Goal: Information Seeking & Learning: Learn about a topic

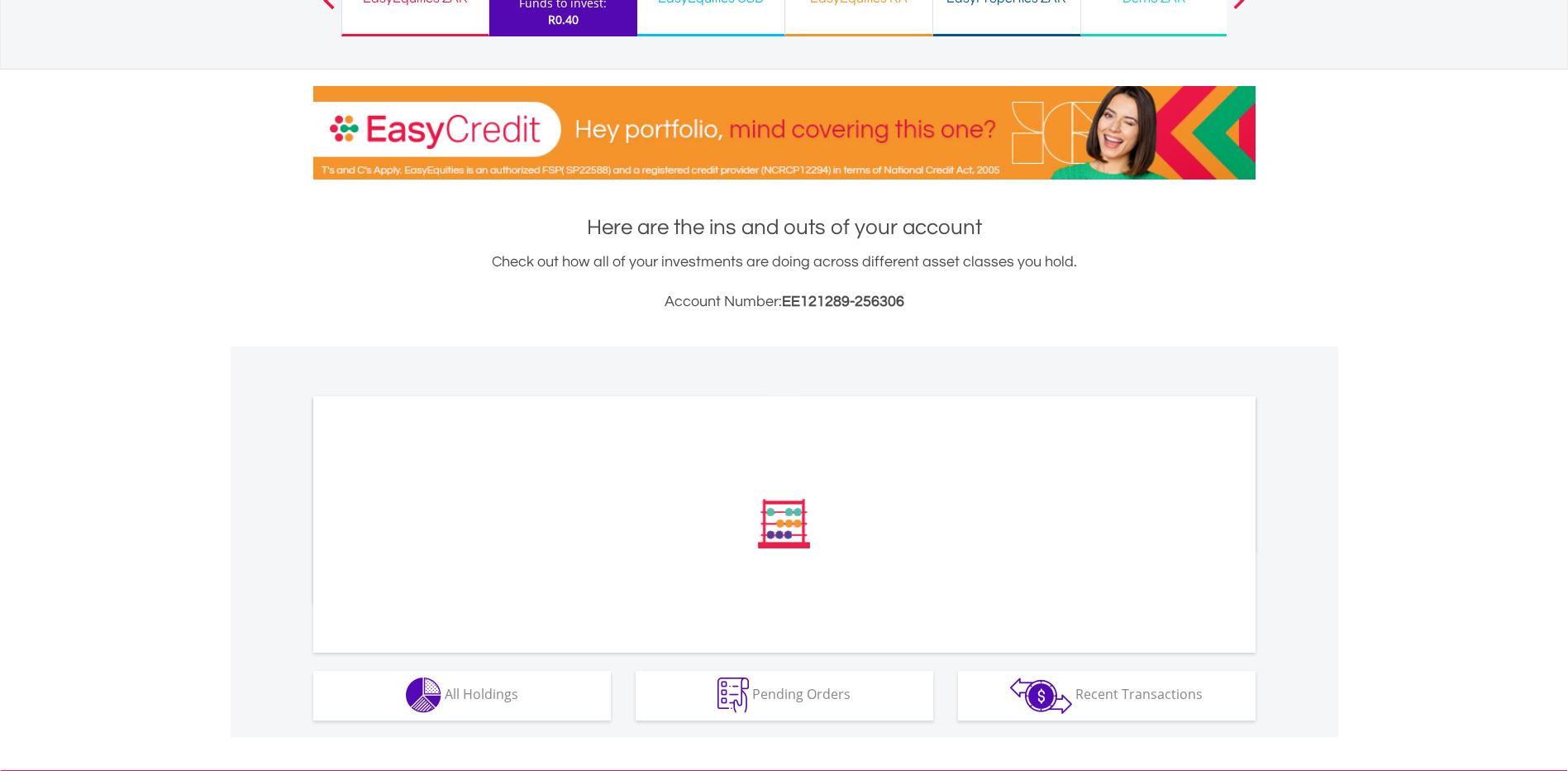
scroll to position [404, 0]
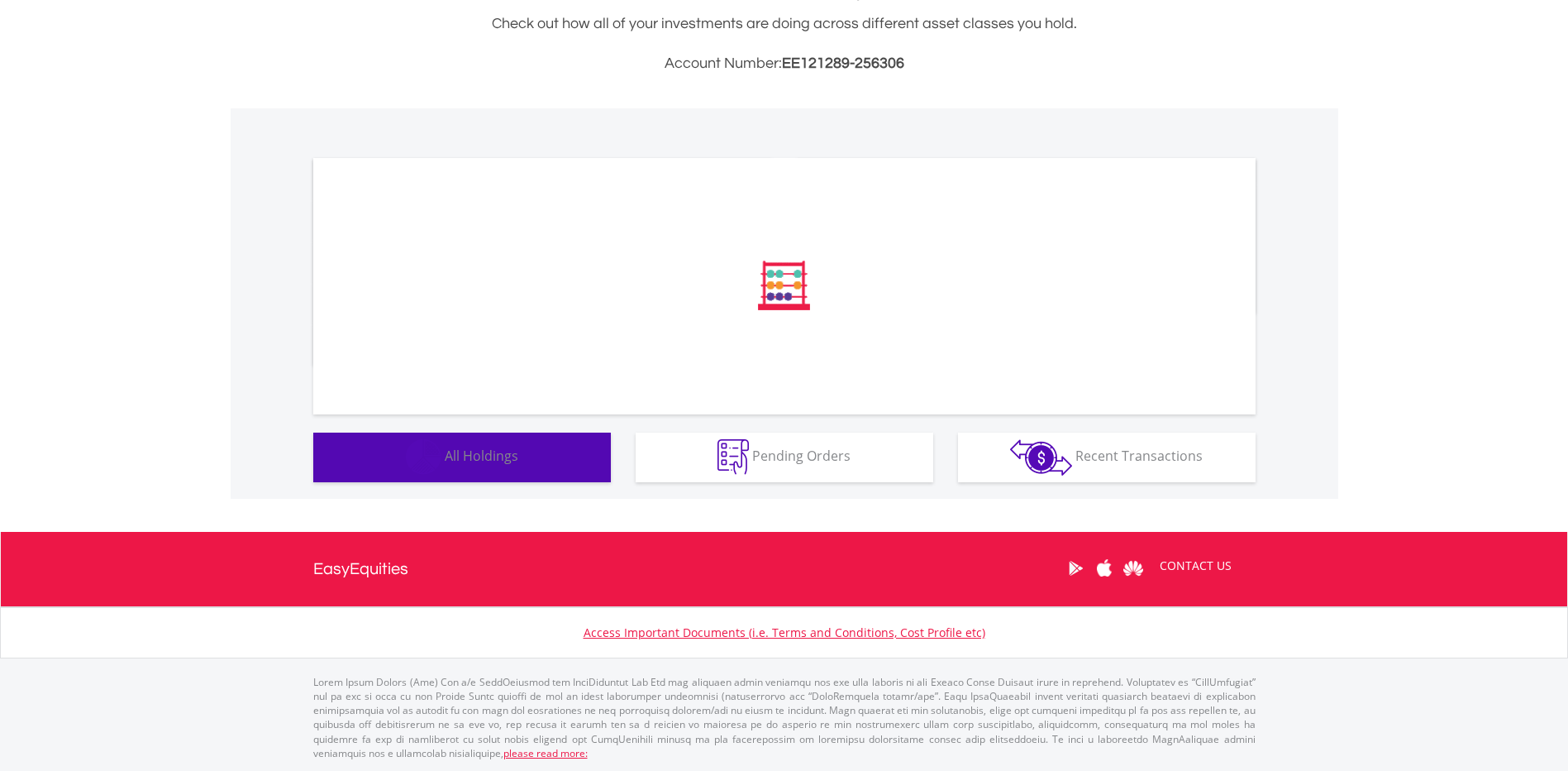
click at [541, 460] on button "Holdings All Holdings" at bounding box center [461, 457] width 298 height 49
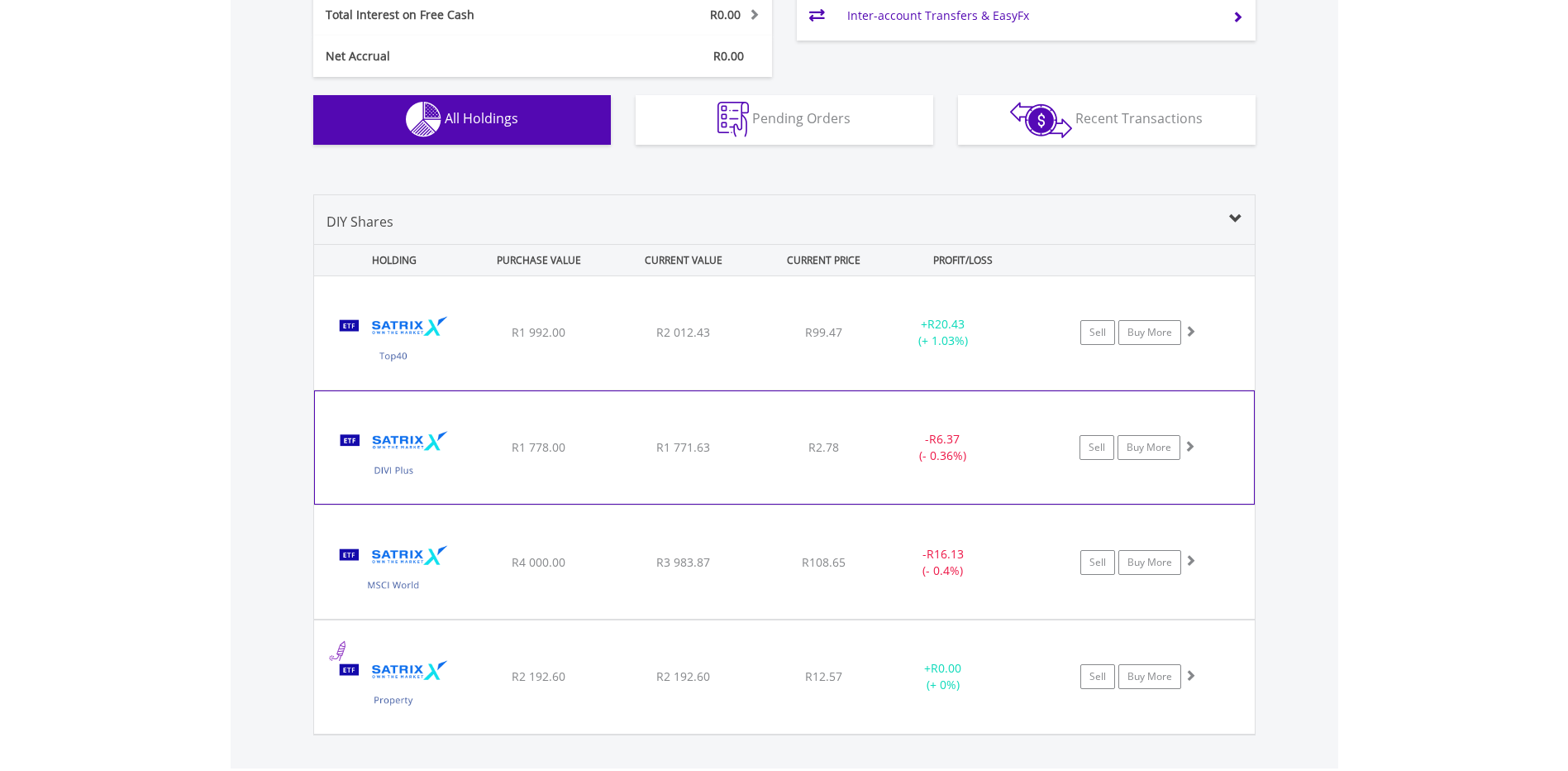
scroll to position [994, 0]
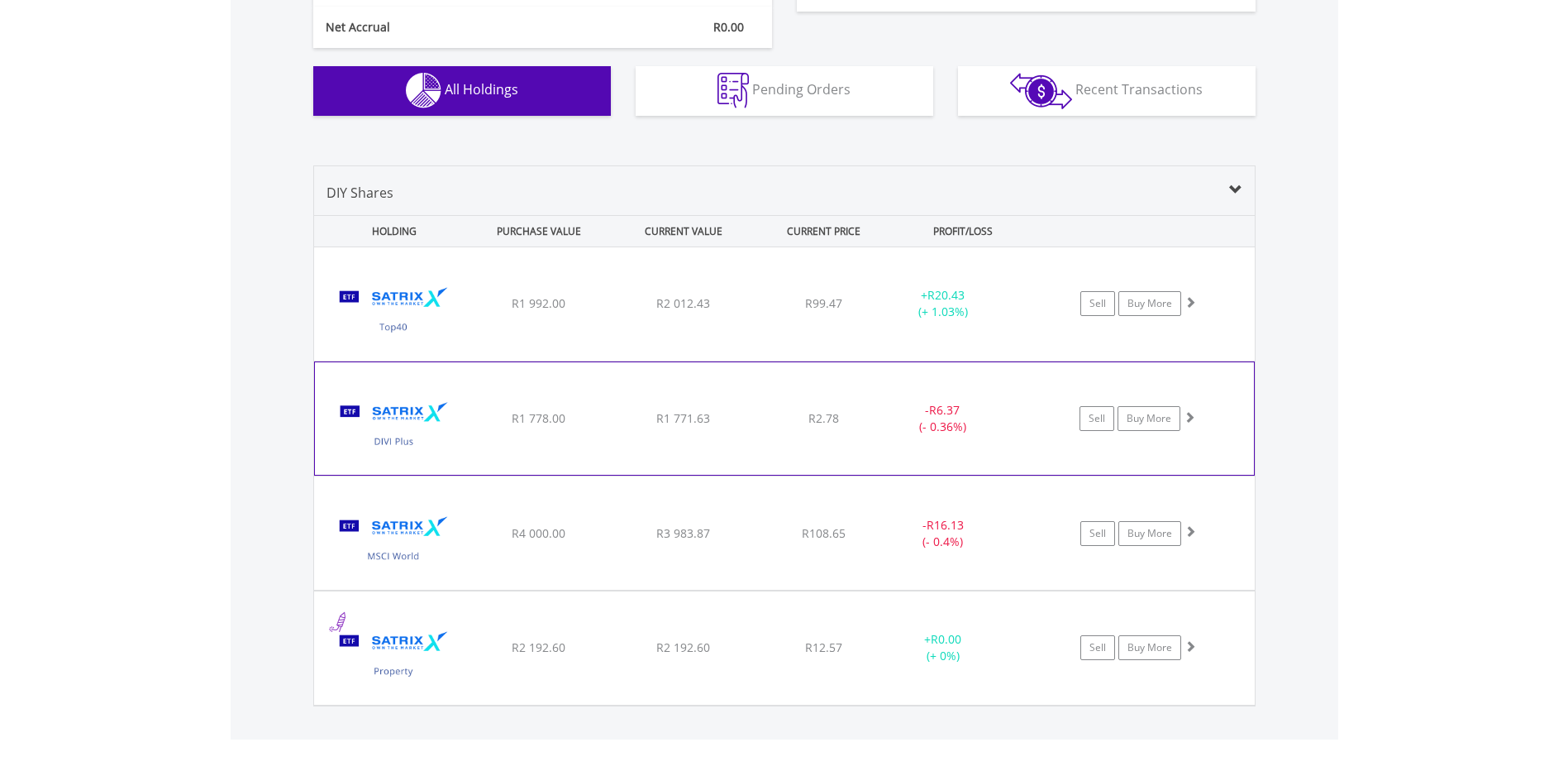
drag, startPoint x: 369, startPoint y: 448, endPoint x: 425, endPoint y: 444, distance: 56.1
click at [369, 448] on img at bounding box center [395, 426] width 142 height 88
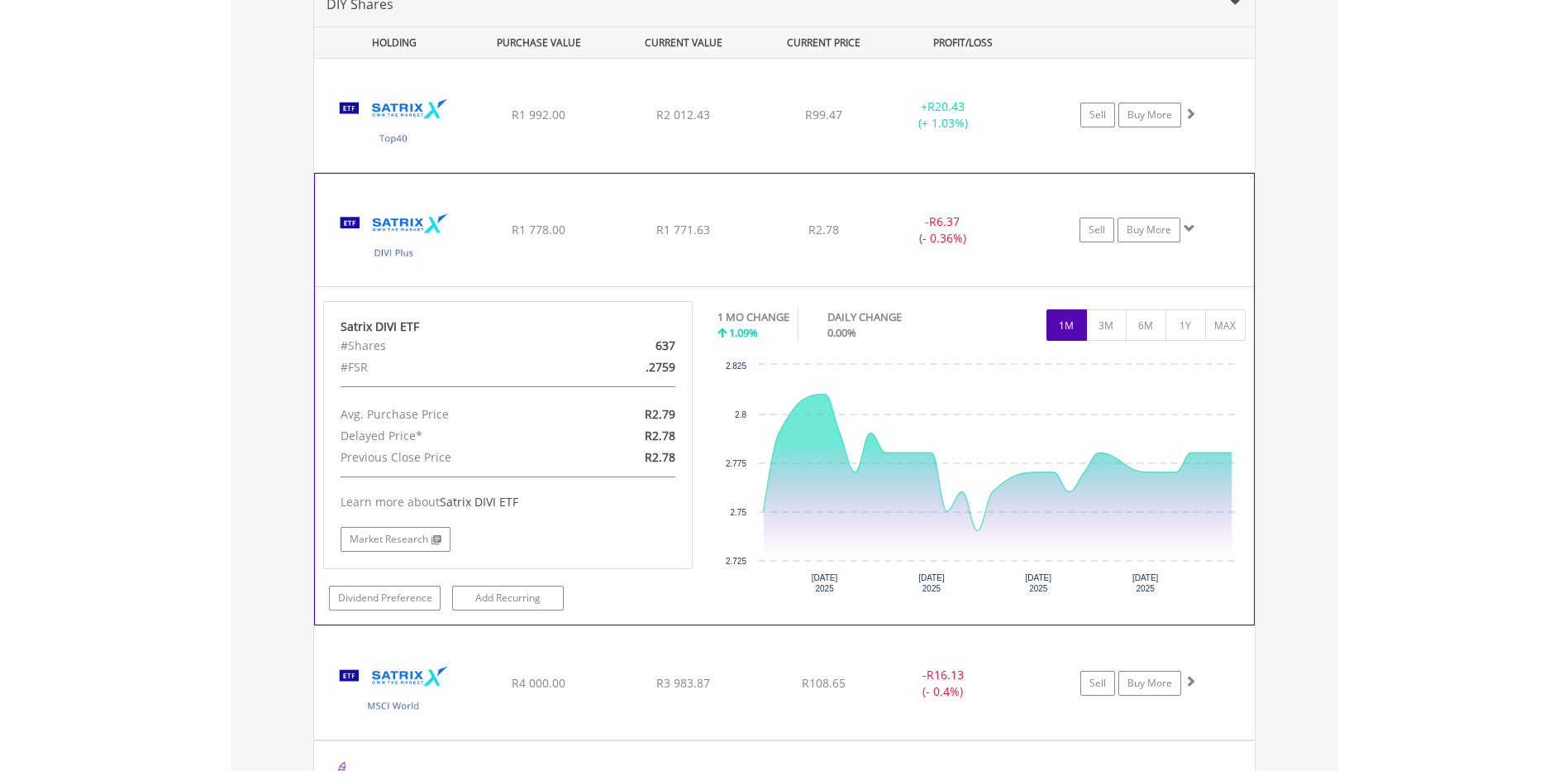
scroll to position [1243, 0]
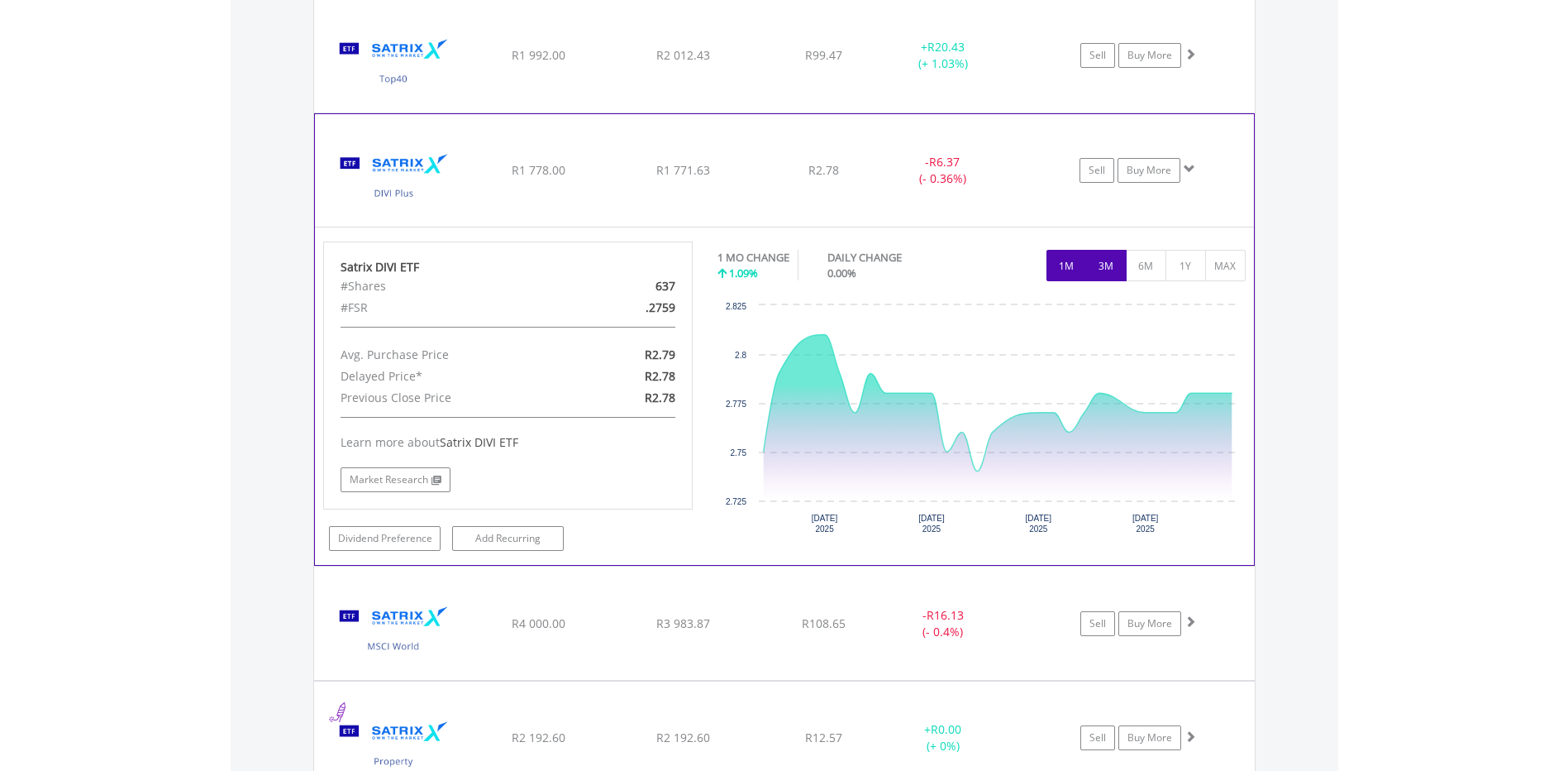
click at [1123, 266] on button "3M" at bounding box center [1107, 265] width 40 height 32
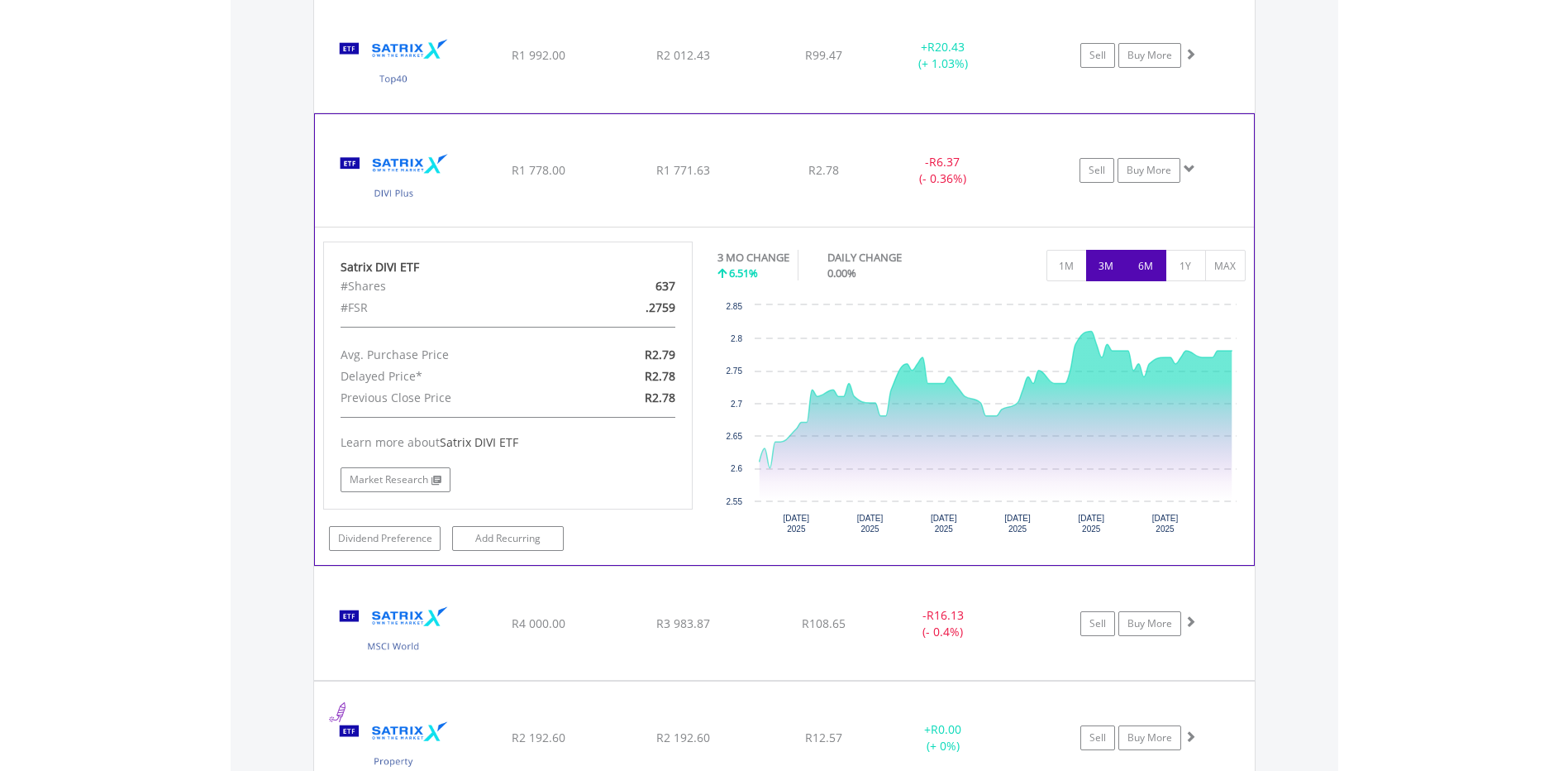
click at [1127, 266] on button "6M" at bounding box center [1146, 265] width 40 height 32
click at [1127, 266] on div "No chart available. 3 MO CHANGE 6.51% DAILY CHANGE 0.00% 1M 3M 6M 1Y MAX Chart …" at bounding box center [981, 393] width 528 height 303
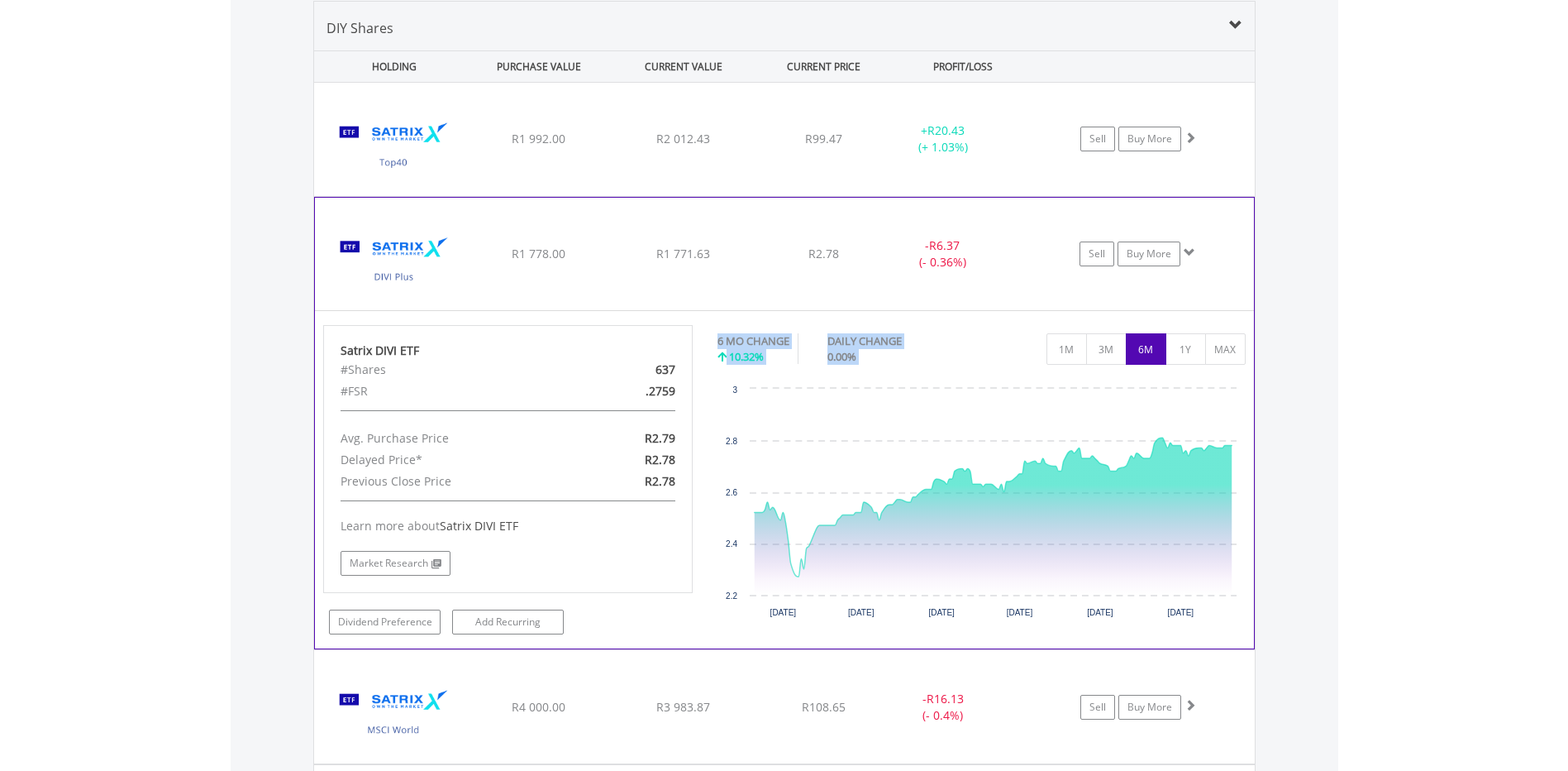
scroll to position [994, 0]
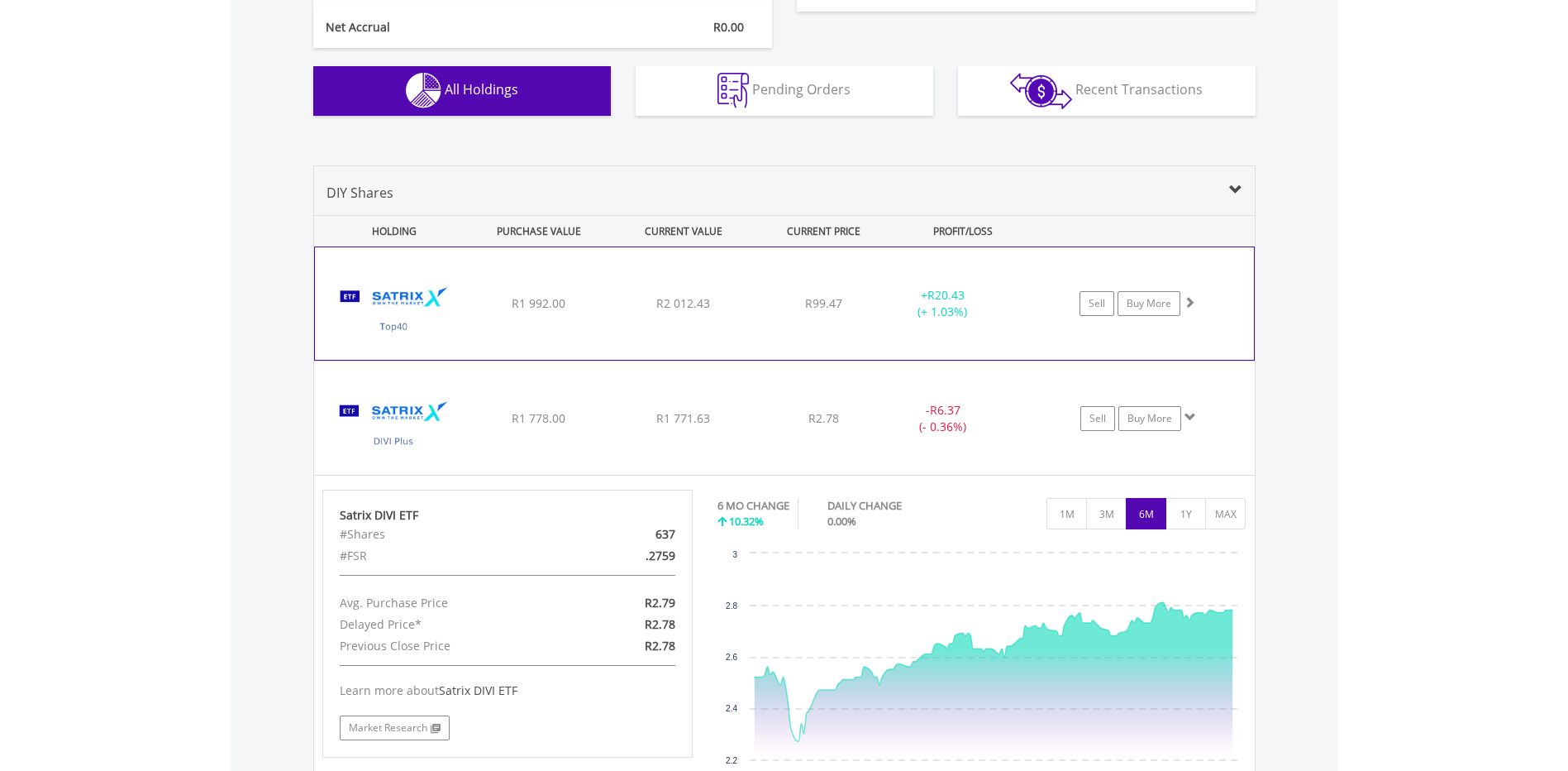
click at [1185, 291] on div "Sell Buy More" at bounding box center [1144, 303] width 215 height 25
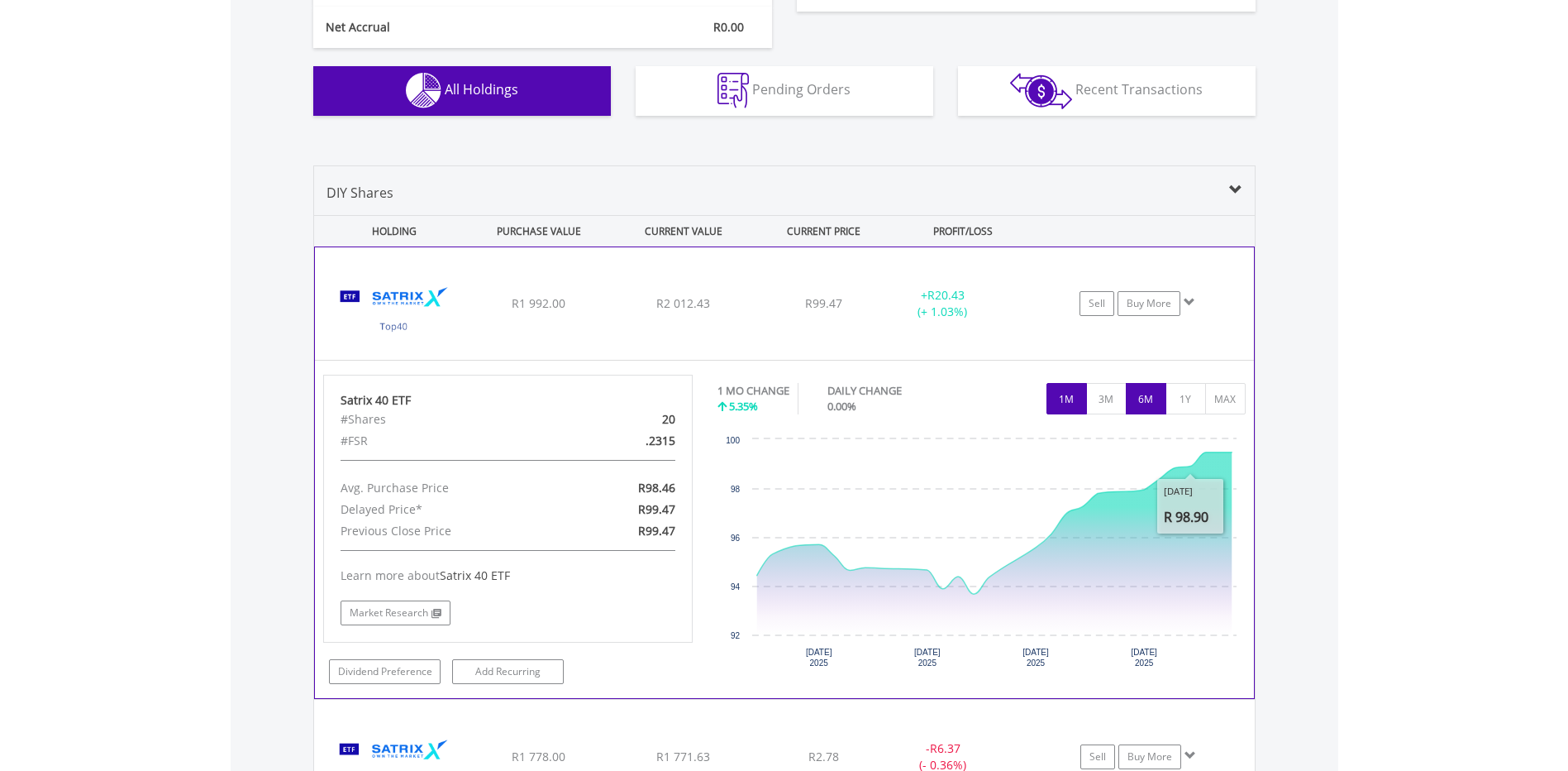
click at [1151, 414] on button "6M" at bounding box center [1146, 398] width 40 height 32
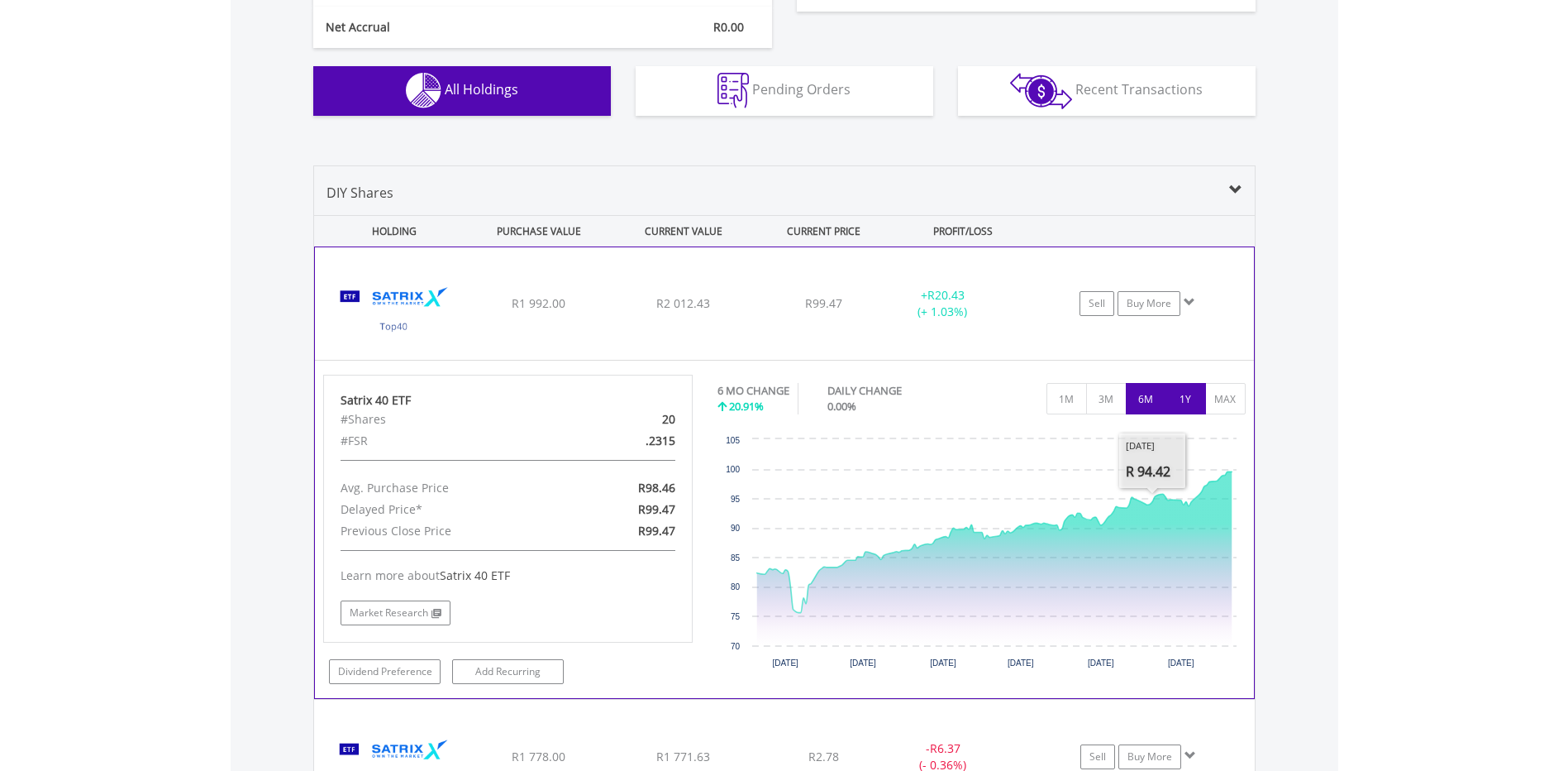
click at [1194, 400] on button "1Y" at bounding box center [1186, 398] width 40 height 32
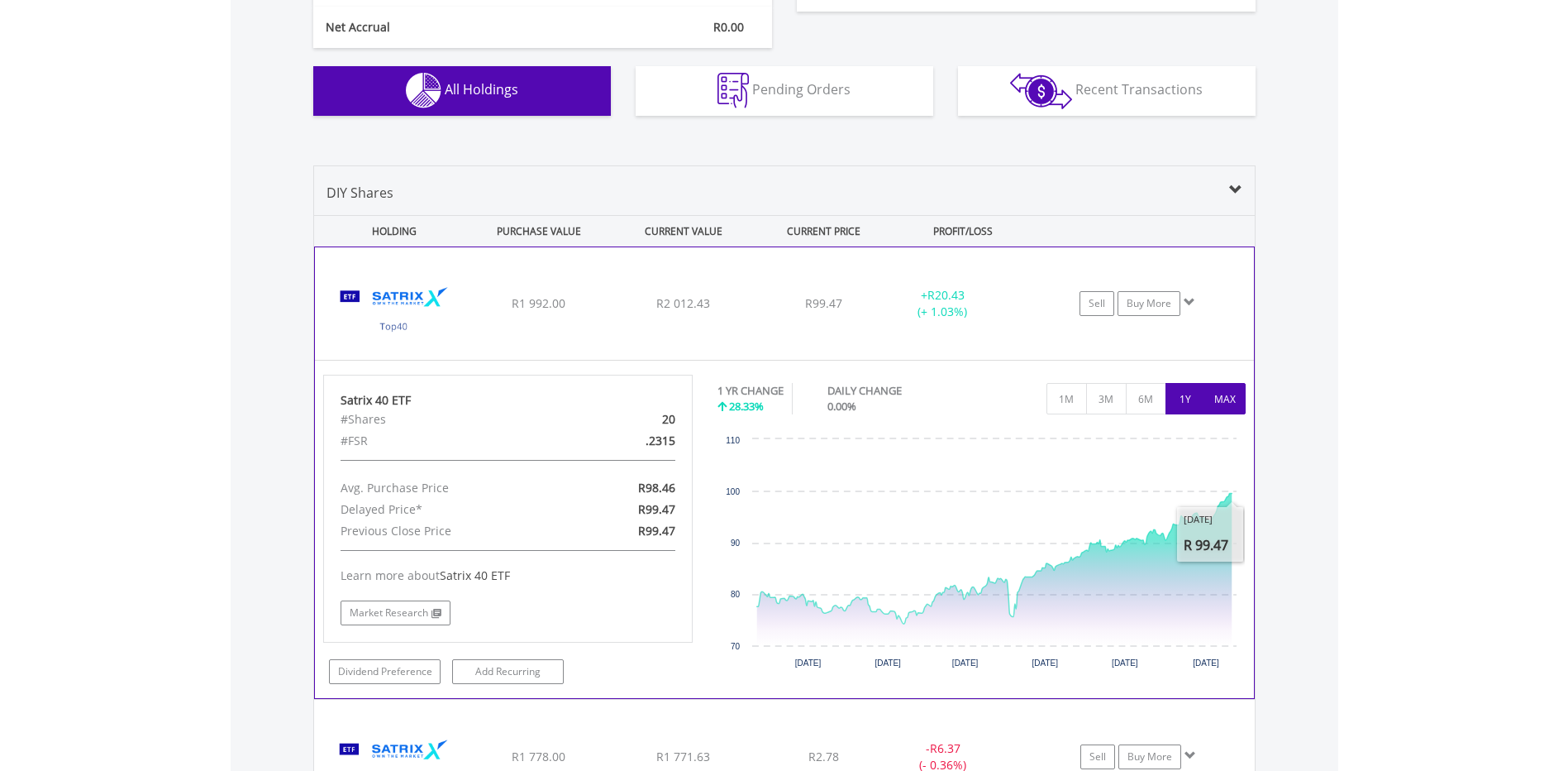
click at [1239, 398] on button "MAX" at bounding box center [1225, 398] width 40 height 32
